Goal: Information Seeking & Learning: Learn about a topic

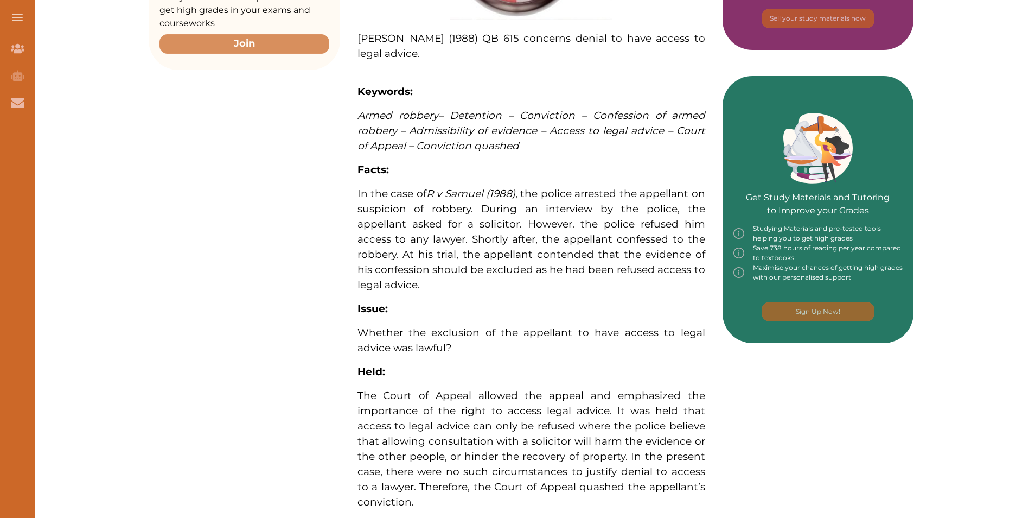
scroll to position [434, 0]
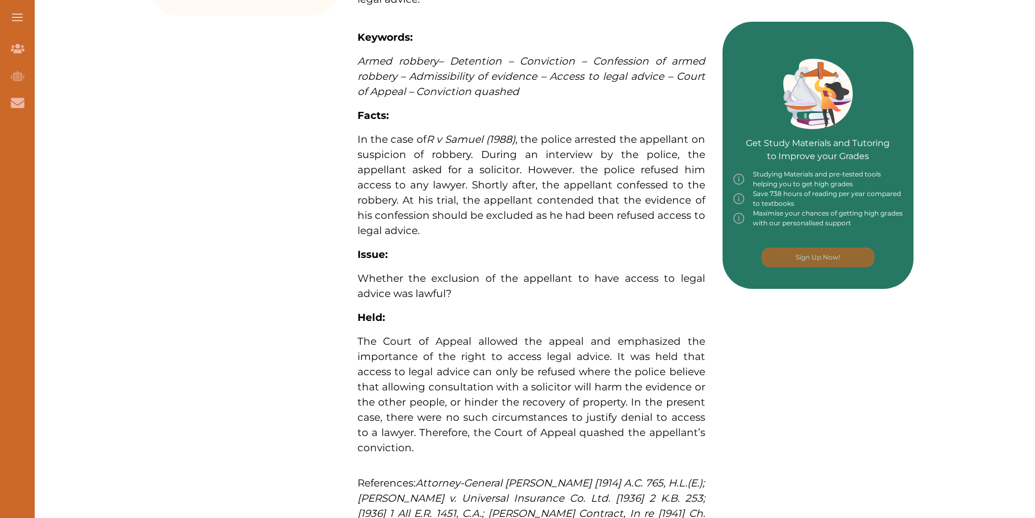
click at [457, 196] on span "In the case of [PERSON_NAME] (1988) , the police arrested the appellant on susp…" at bounding box center [532, 185] width 348 height 104
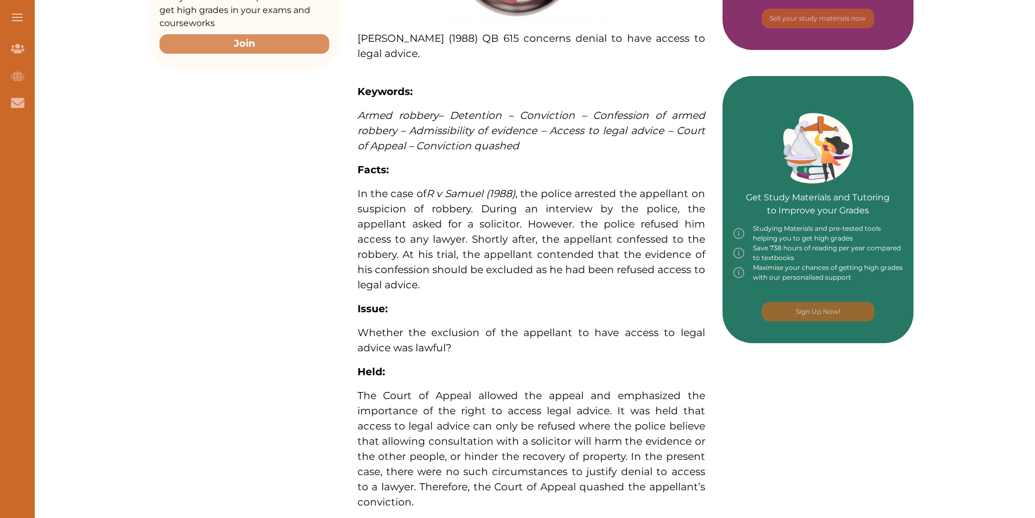
scroll to position [434, 0]
